Goal: Task Accomplishment & Management: Use online tool/utility

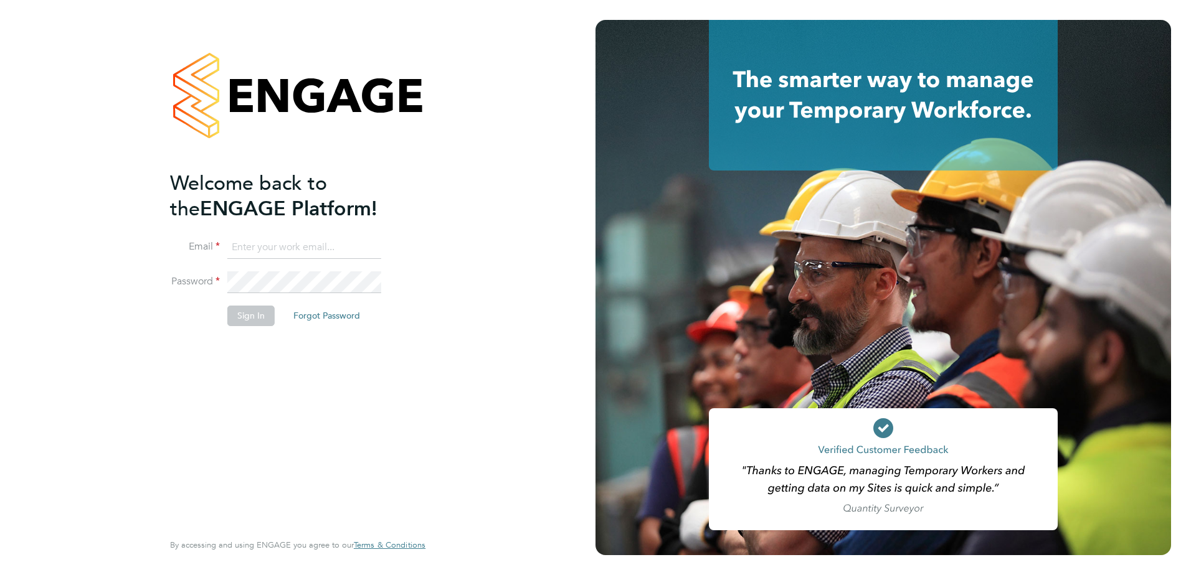
type input "[PERSON_NAME][EMAIL_ADDRESS][PERSON_NAME][DOMAIN_NAME]"
click at [232, 321] on button "Sign In" at bounding box center [250, 316] width 47 height 20
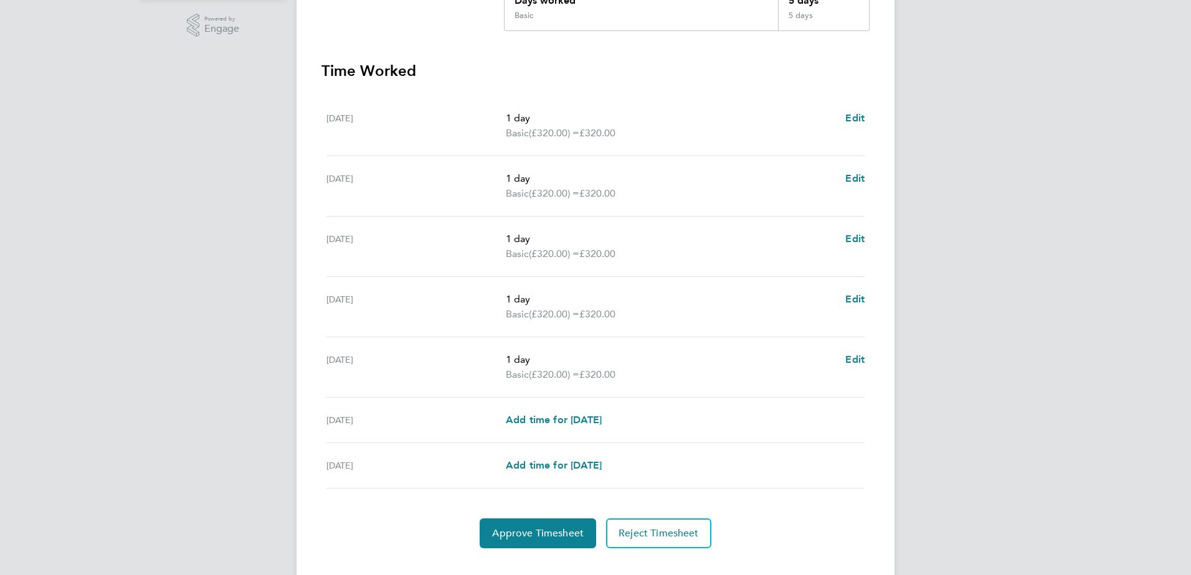
scroll to position [334, 0]
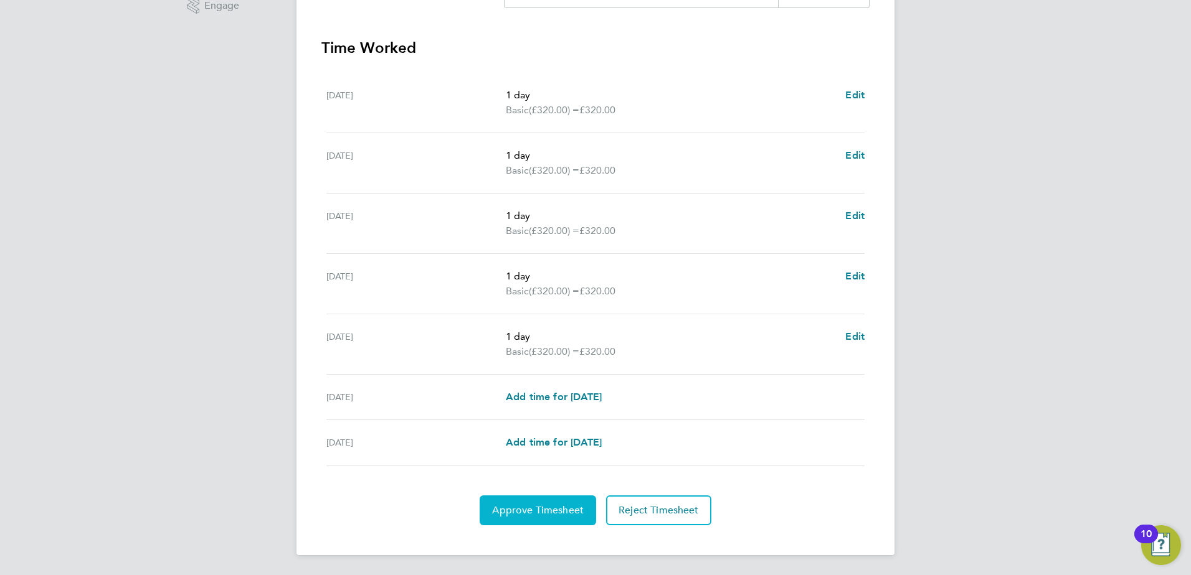
click at [533, 507] on span "Approve Timesheet" at bounding box center [538, 510] width 92 height 12
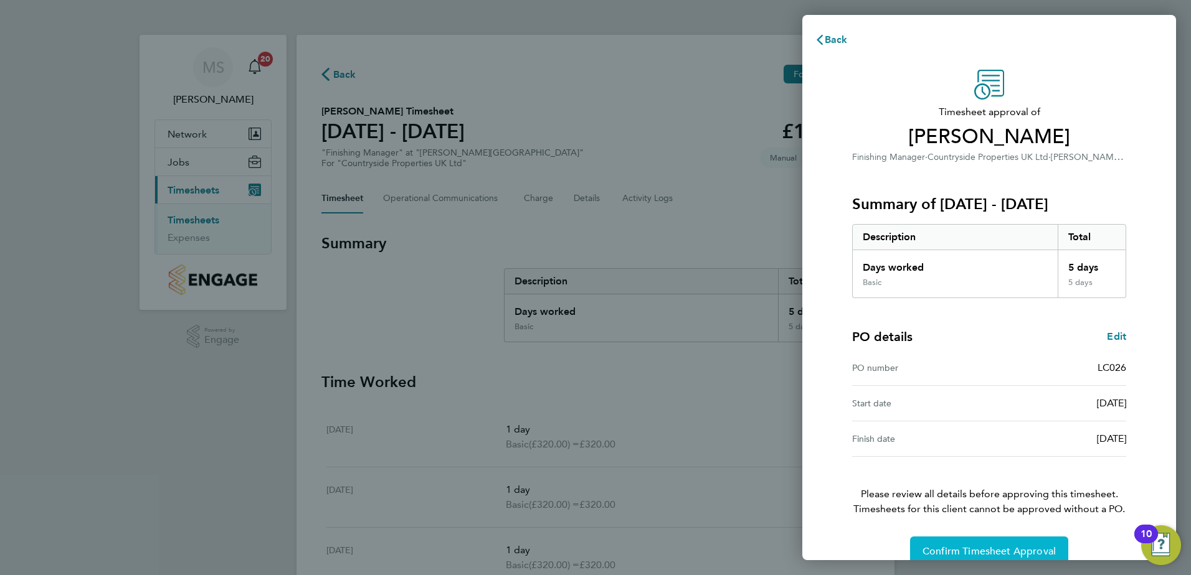
click at [989, 554] on span "Confirm Timesheet Approval" at bounding box center [988, 551] width 133 height 12
